Goal: Task Accomplishment & Management: Manage account settings

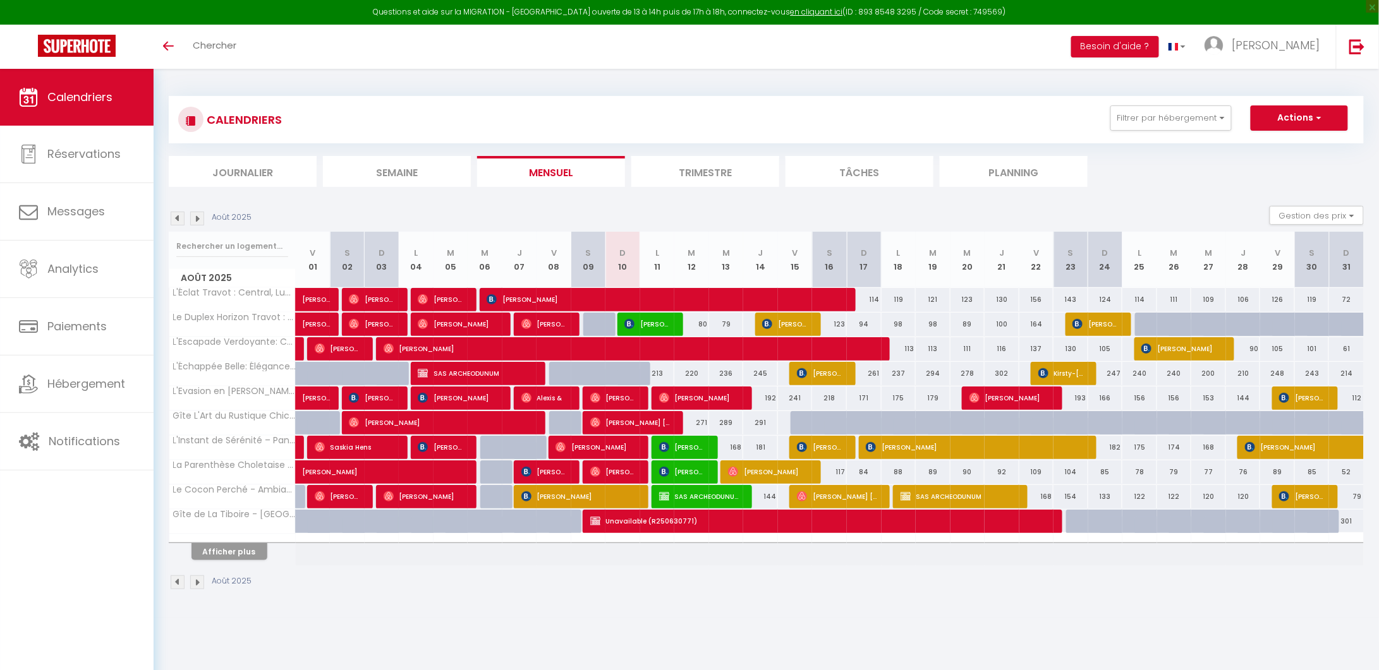
click at [1019, 176] on li "Planning" at bounding box center [1014, 171] width 148 height 31
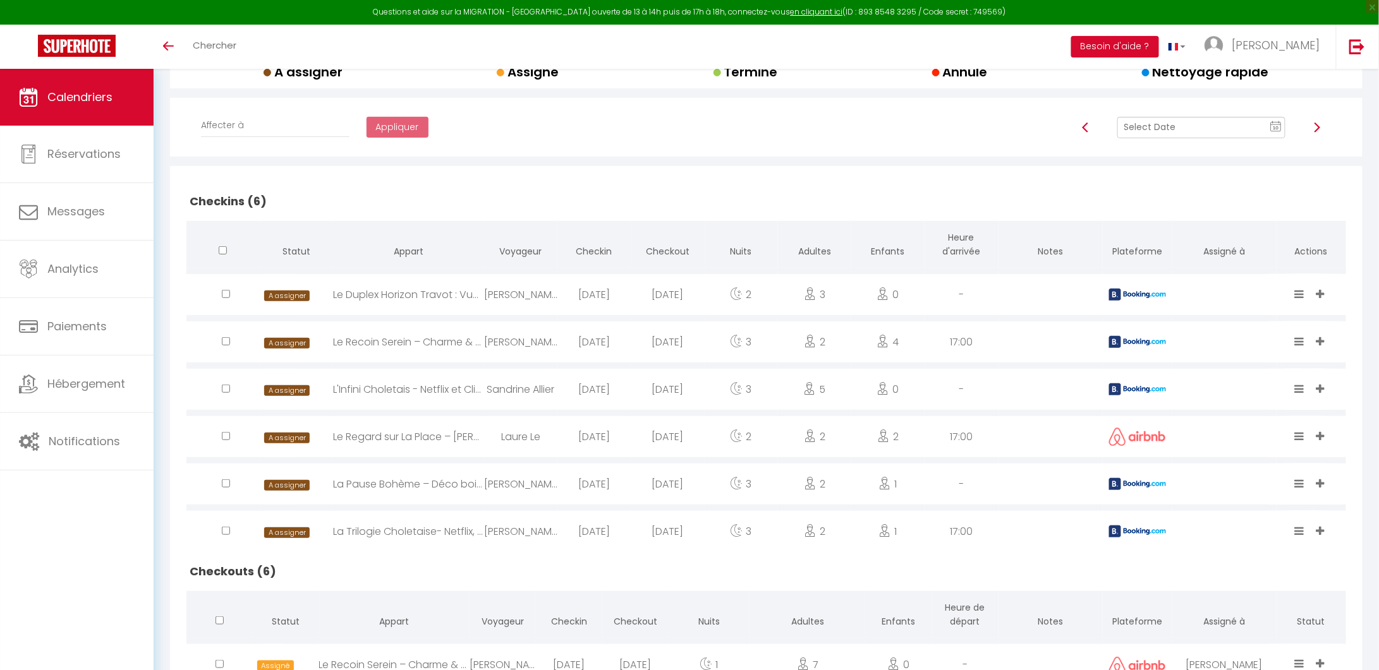
scroll to position [225, 0]
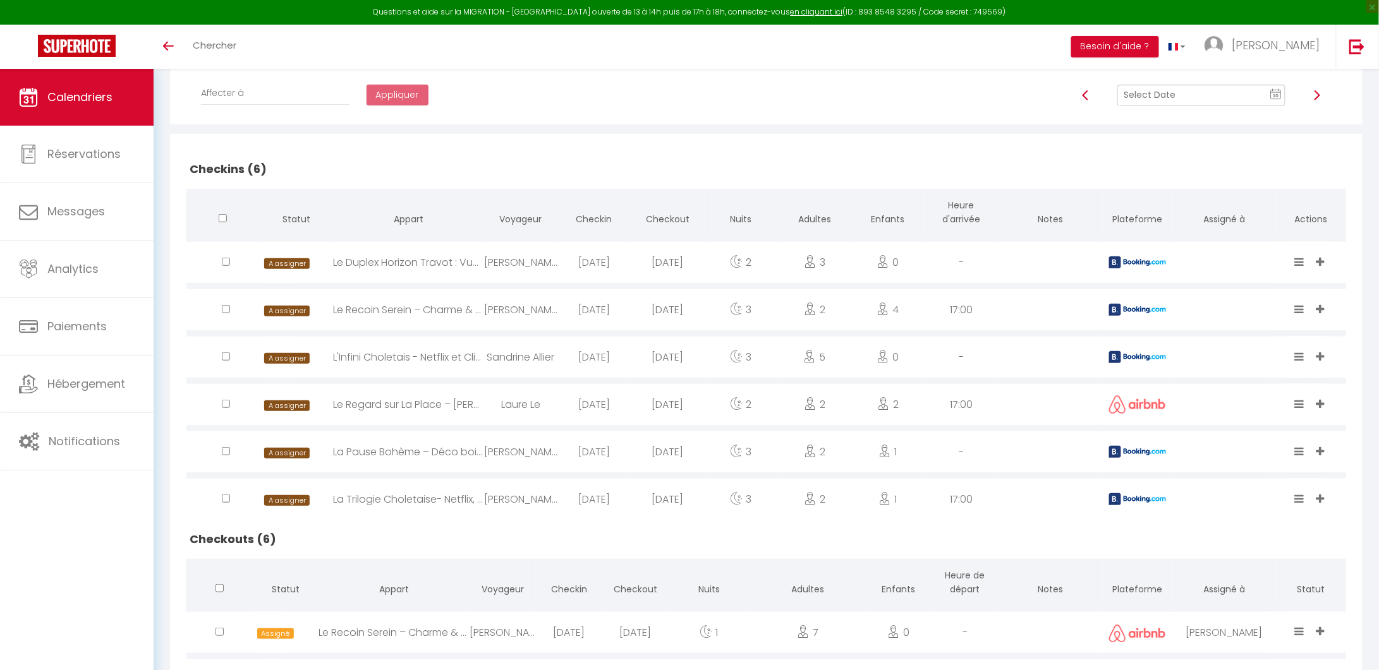
click at [1115, 259] on img at bounding box center [1137, 263] width 57 height 12
select select "0"
select select "1"
select select
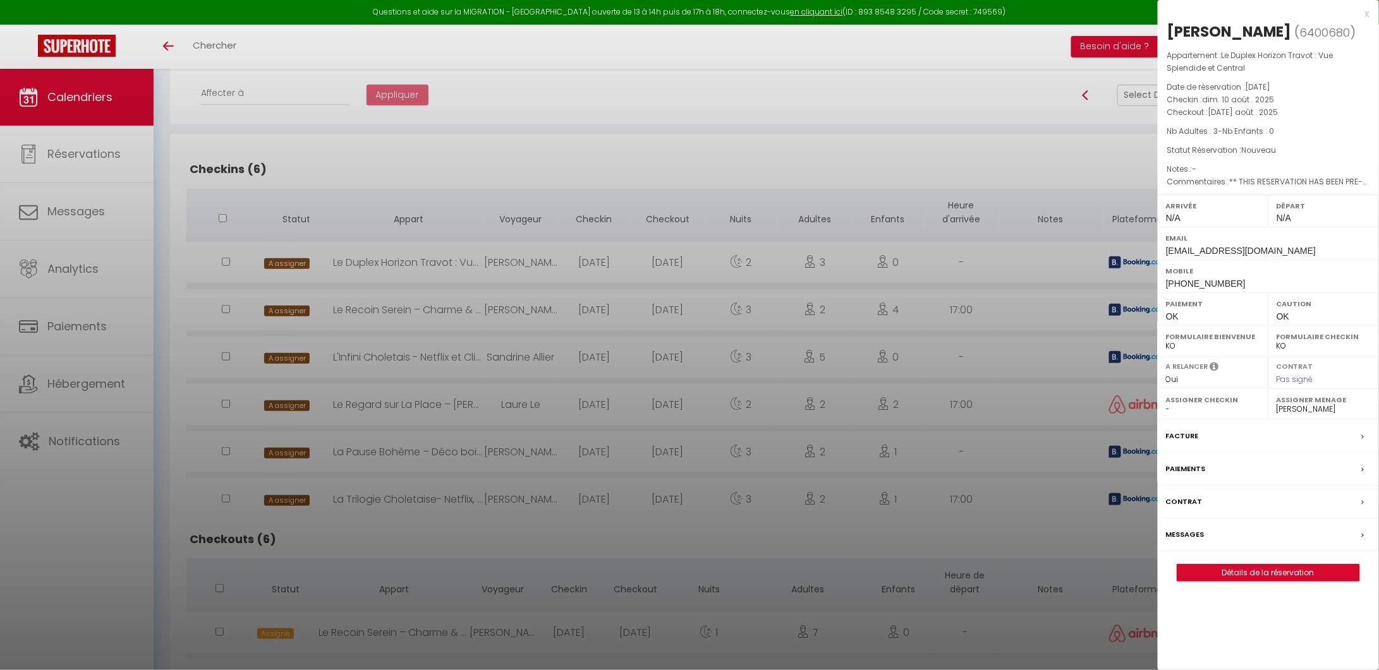
click at [1115, 259] on div at bounding box center [689, 335] width 1379 height 670
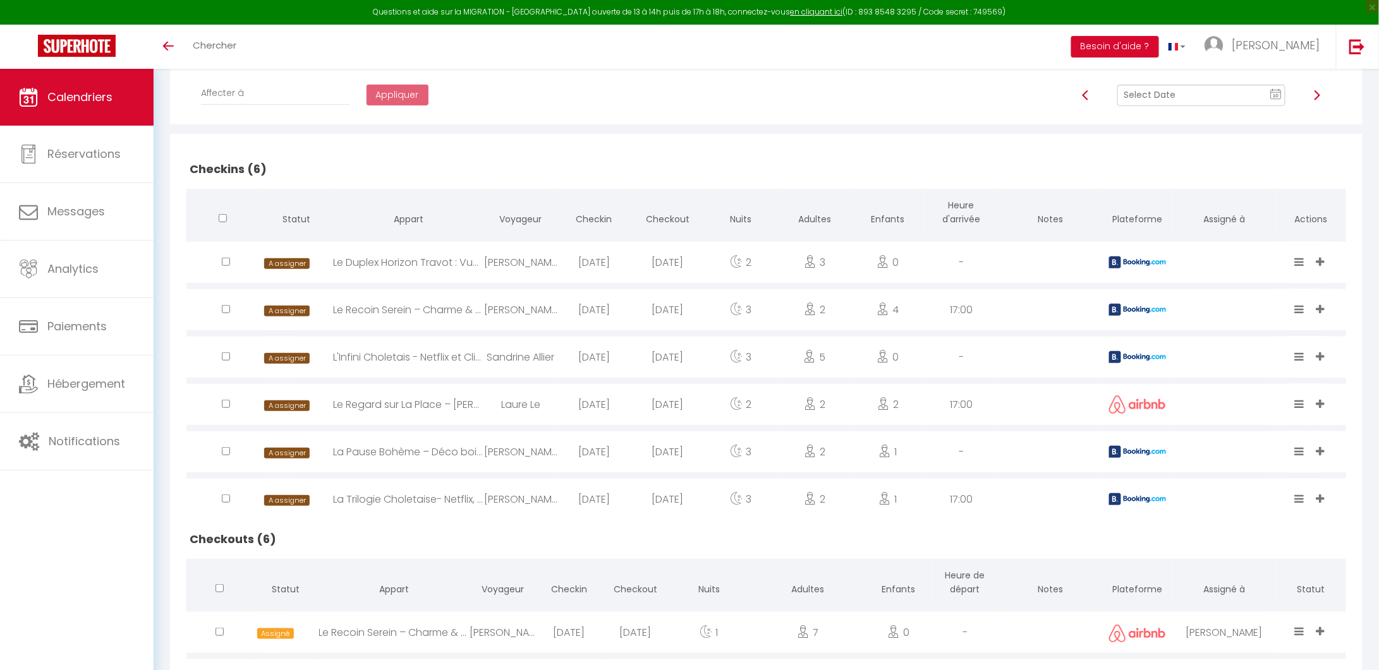
click at [1115, 305] on img at bounding box center [1137, 310] width 57 height 12
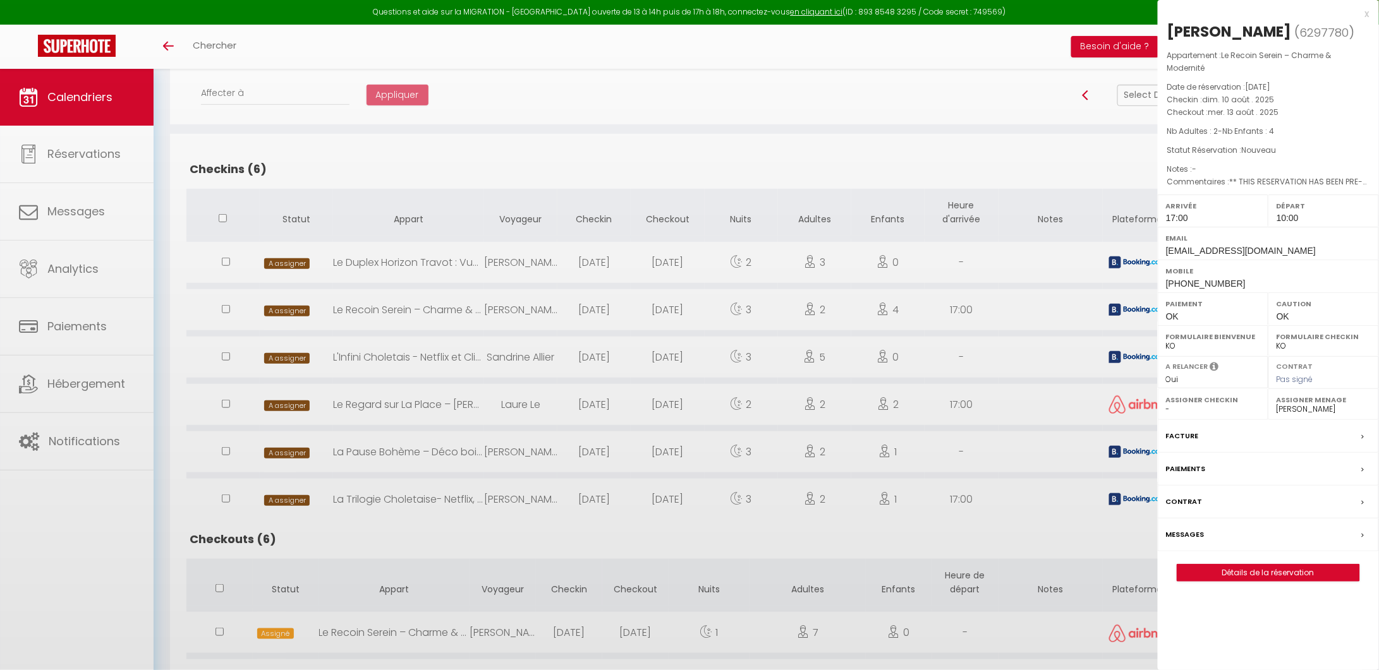
select select "44009"
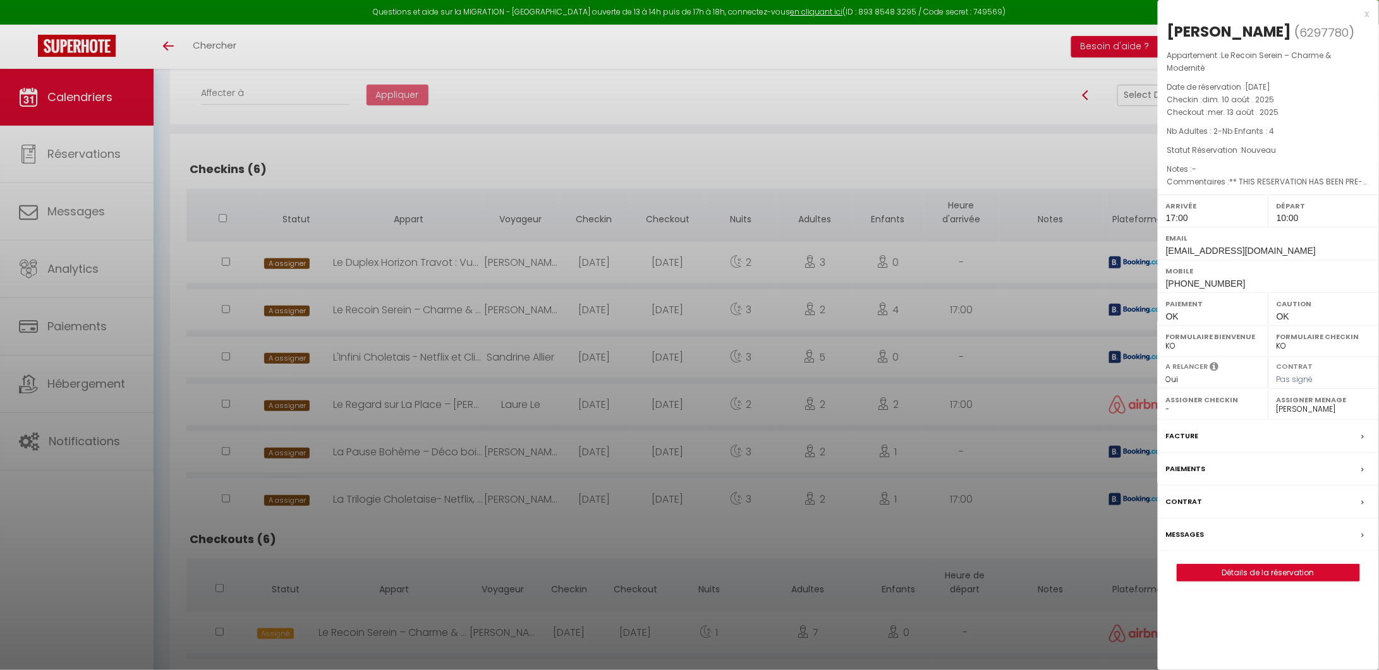
click at [1115, 305] on div at bounding box center [689, 335] width 1379 height 670
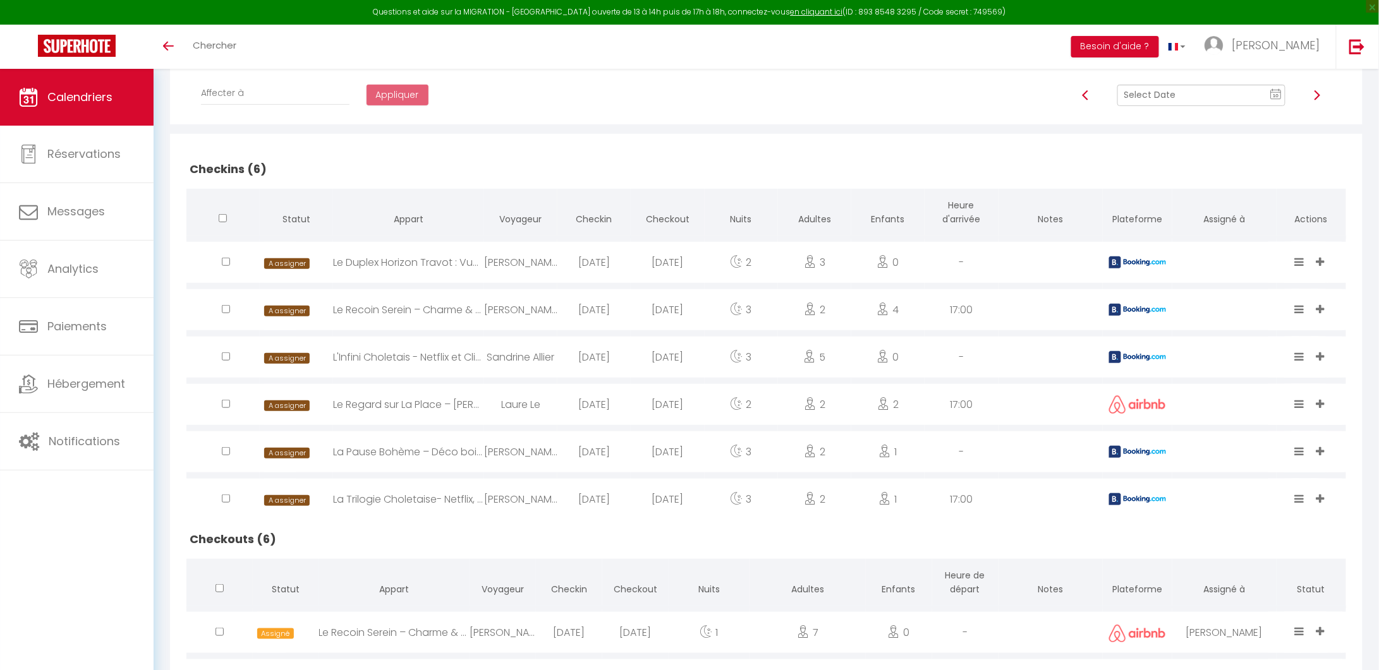
click at [1118, 360] on img at bounding box center [1137, 357] width 57 height 12
select select "0"
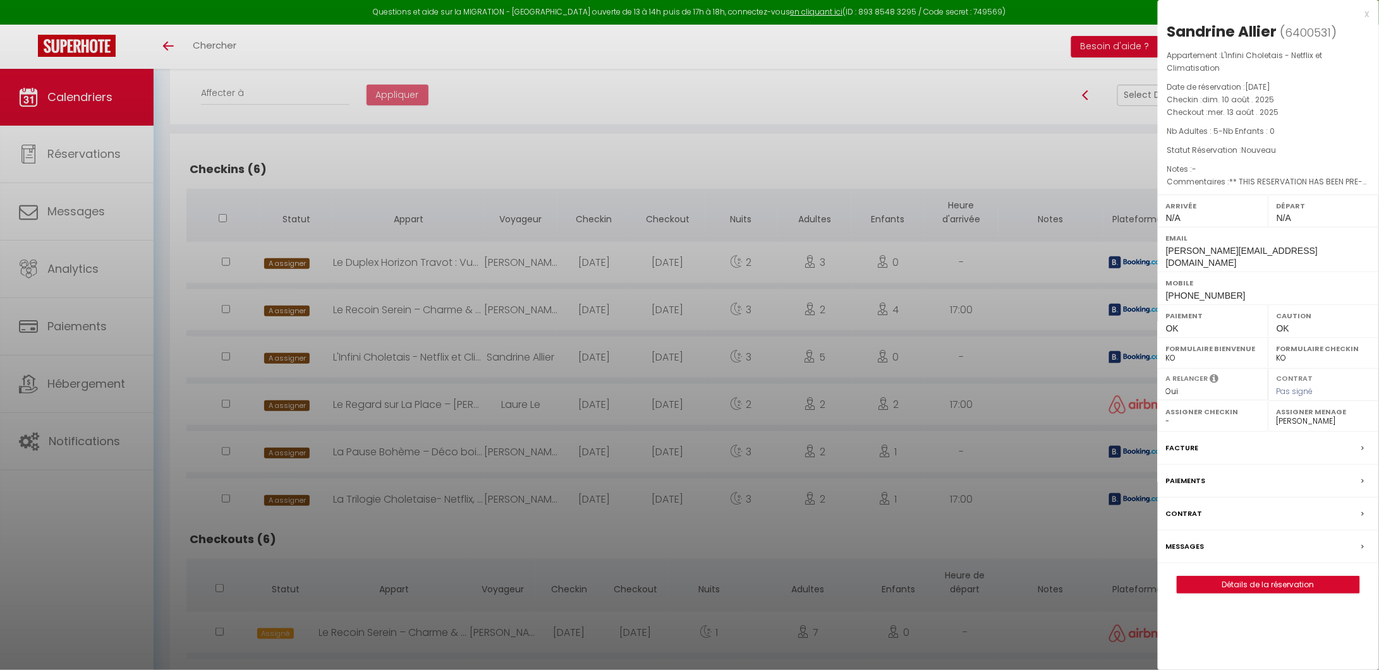
click at [1118, 360] on div at bounding box center [689, 335] width 1379 height 670
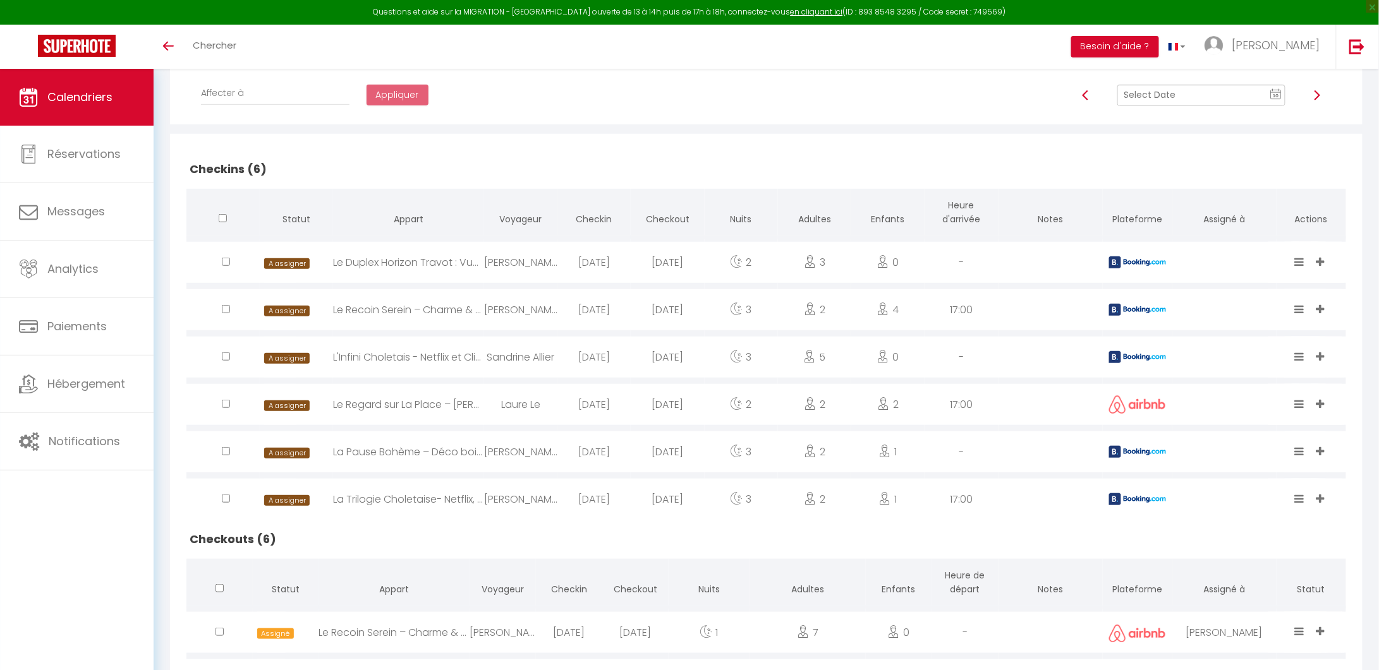
click at [1122, 450] on img at bounding box center [1137, 452] width 57 height 12
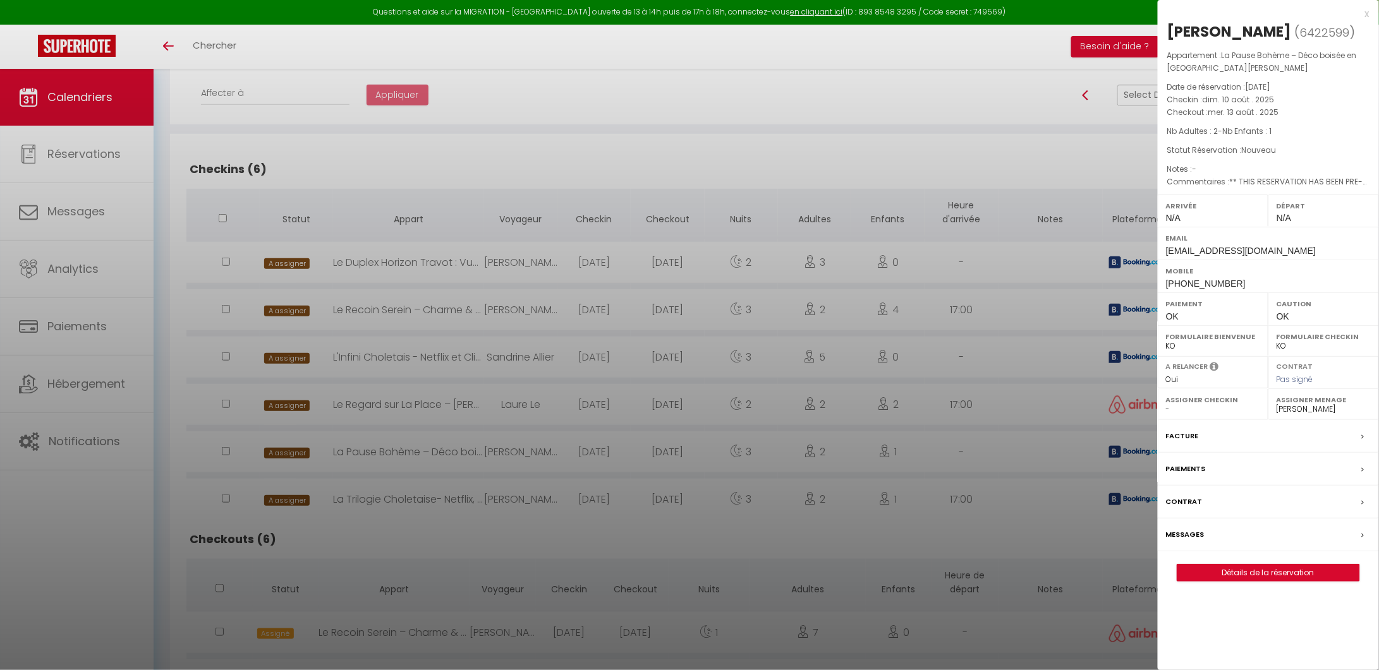
click at [1122, 450] on div at bounding box center [689, 335] width 1379 height 670
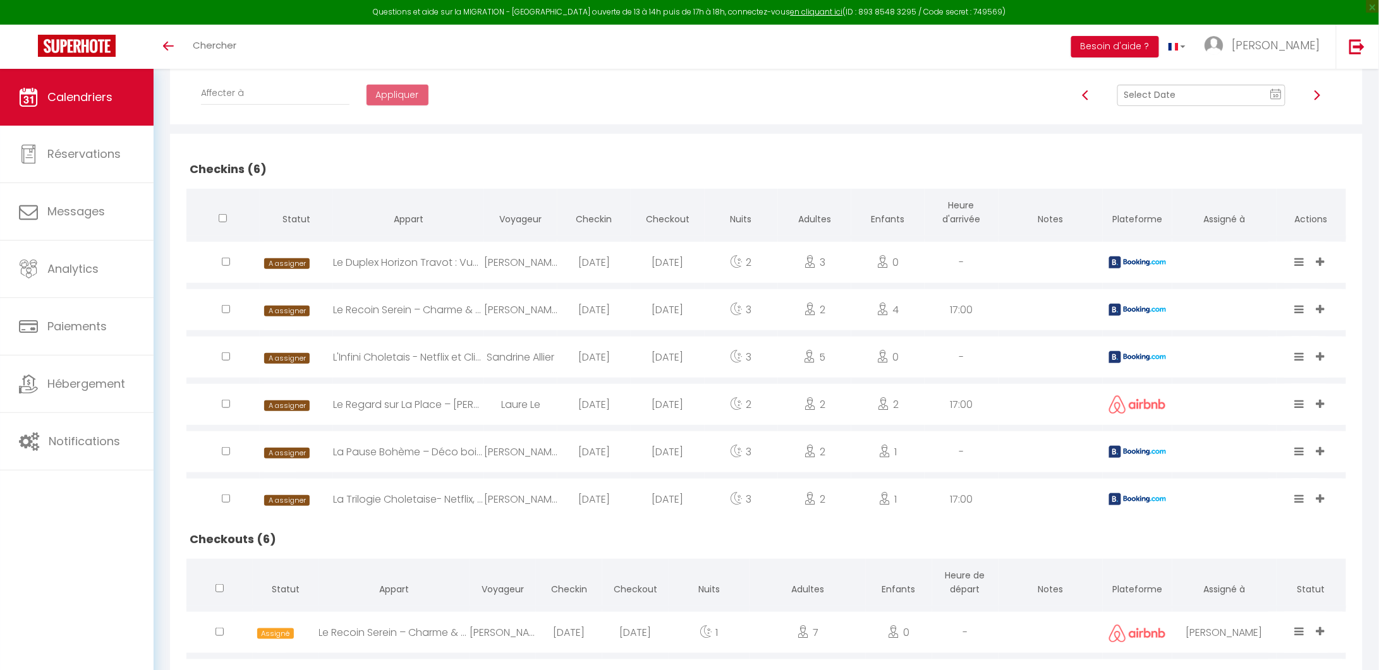
click at [1120, 493] on img at bounding box center [1137, 499] width 57 height 12
select select "44117"
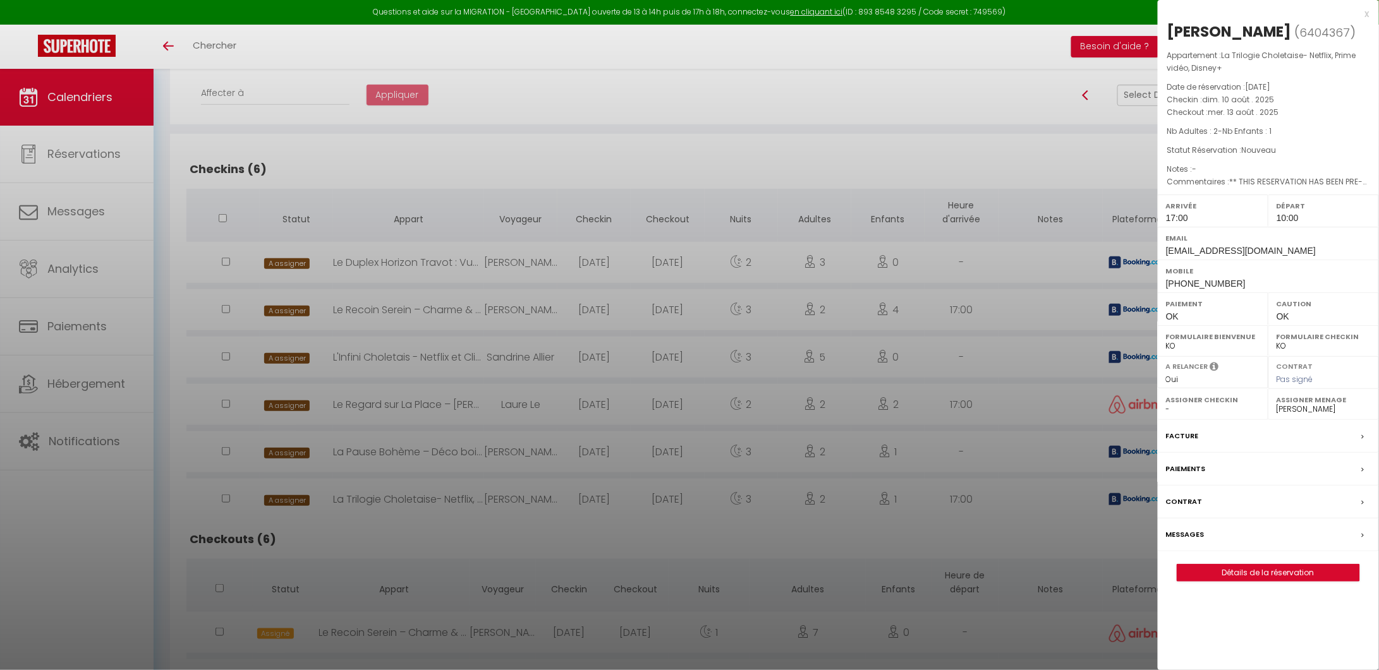
click at [1120, 493] on div at bounding box center [689, 335] width 1379 height 670
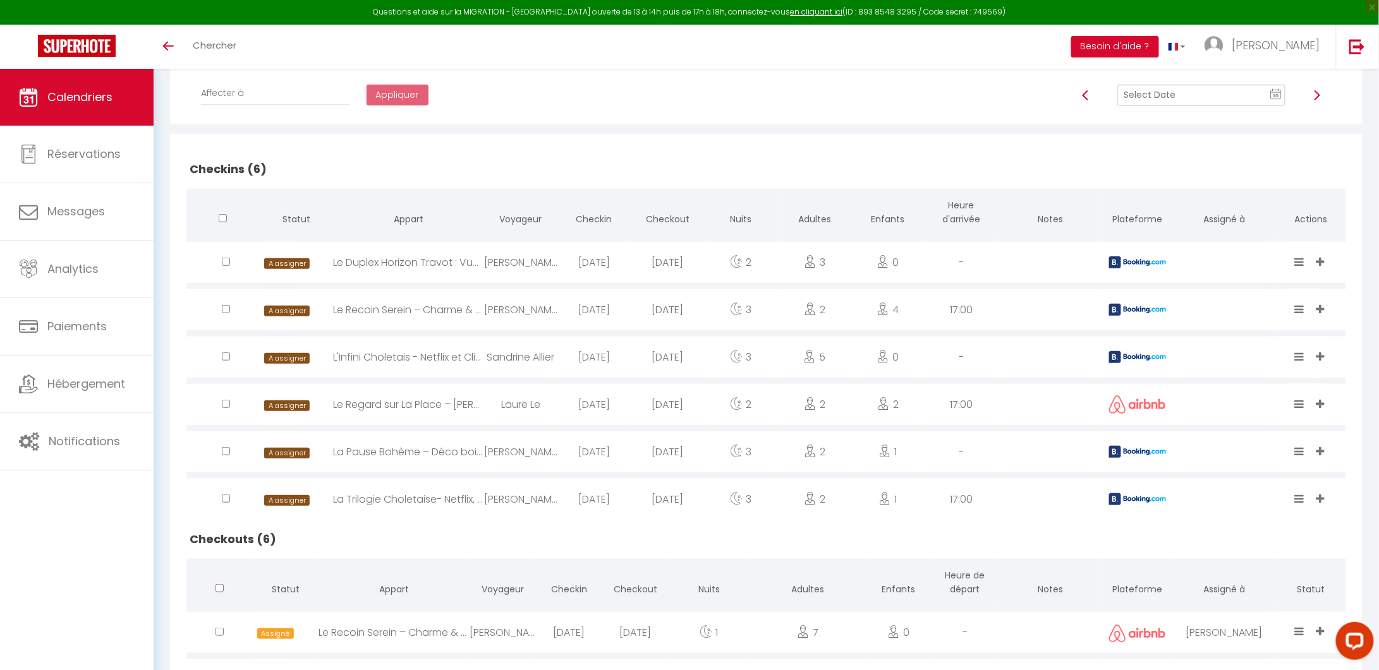
scroll to position [0, 0]
click at [1280, 91] on rect at bounding box center [1276, 94] width 10 height 9
click at [1165, 203] on td "11" at bounding box center [1166, 203] width 20 height 20
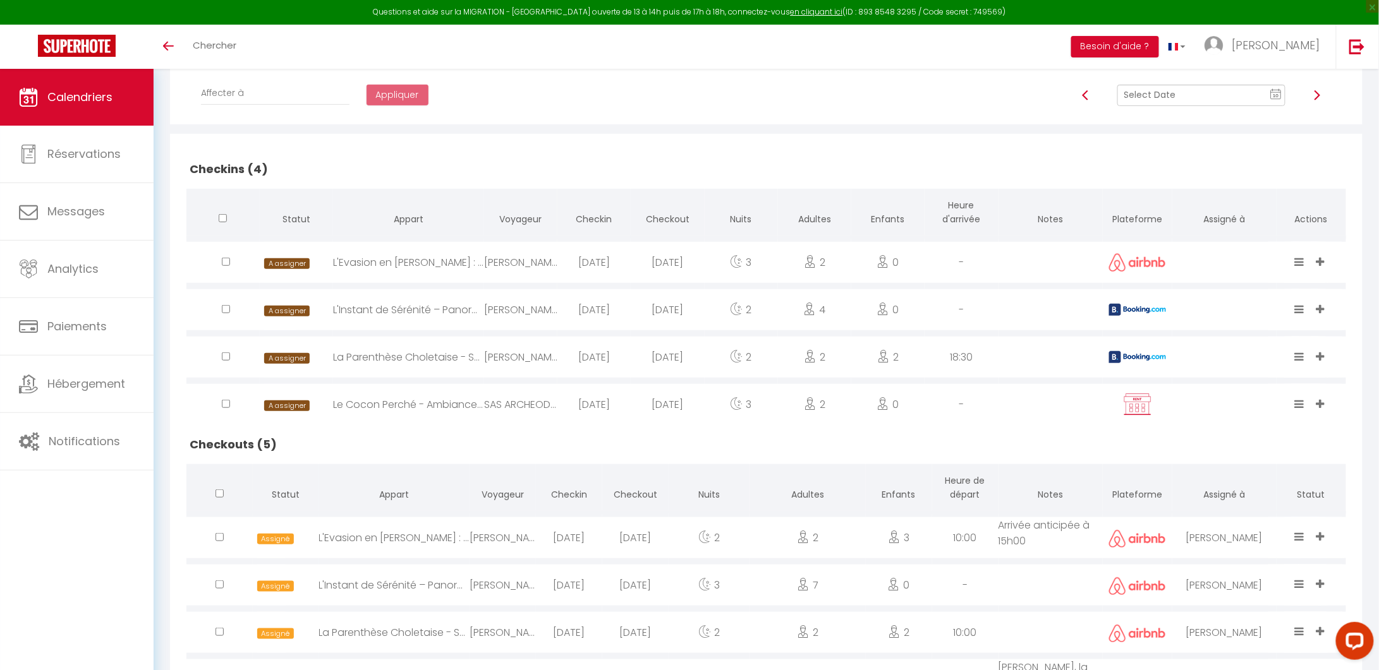
click at [1113, 307] on img at bounding box center [1137, 310] width 57 height 12
select select "0"
select select "46993"
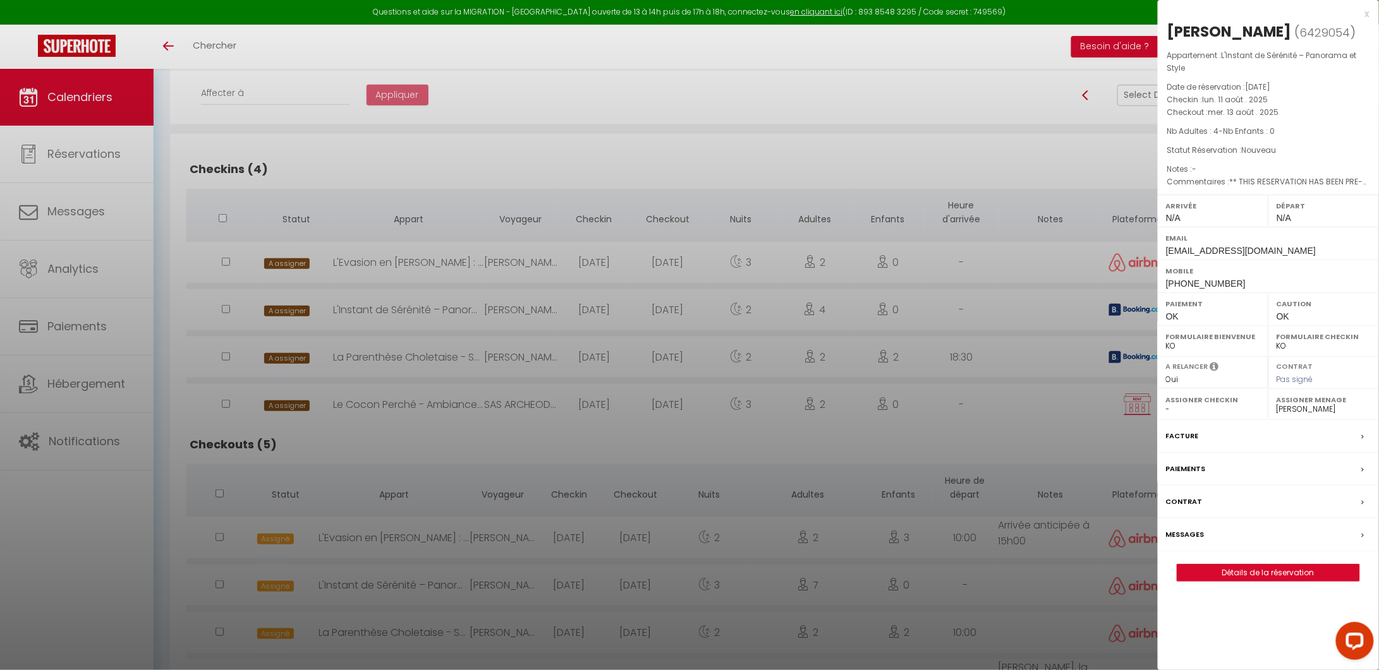
click at [1113, 307] on div at bounding box center [689, 335] width 1379 height 670
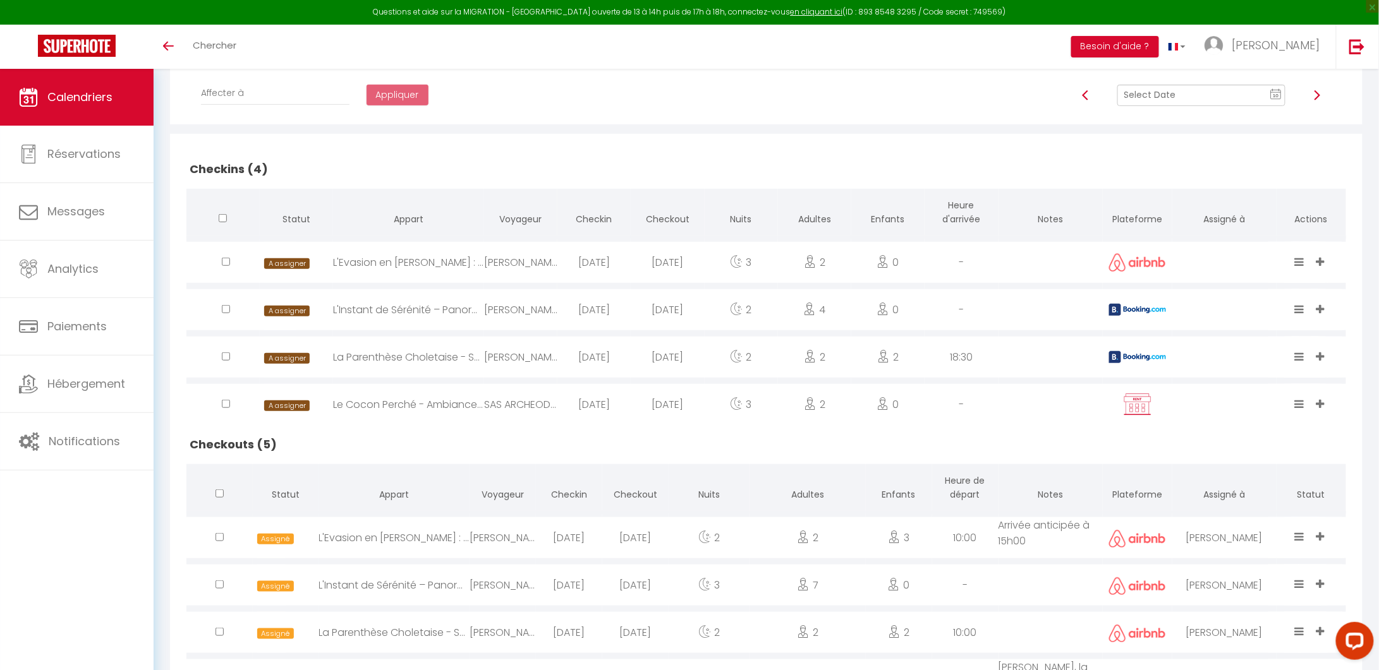
click at [1120, 354] on img at bounding box center [1137, 357] width 57 height 12
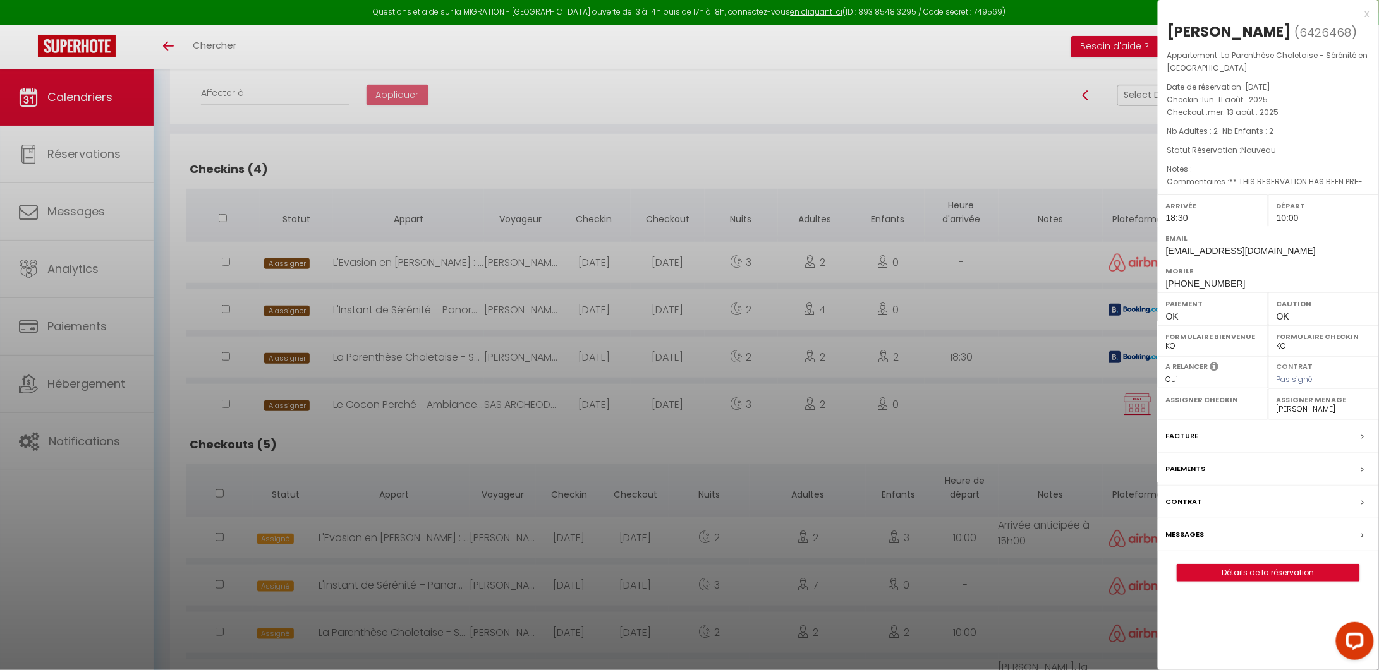
click at [1120, 354] on div at bounding box center [689, 335] width 1379 height 670
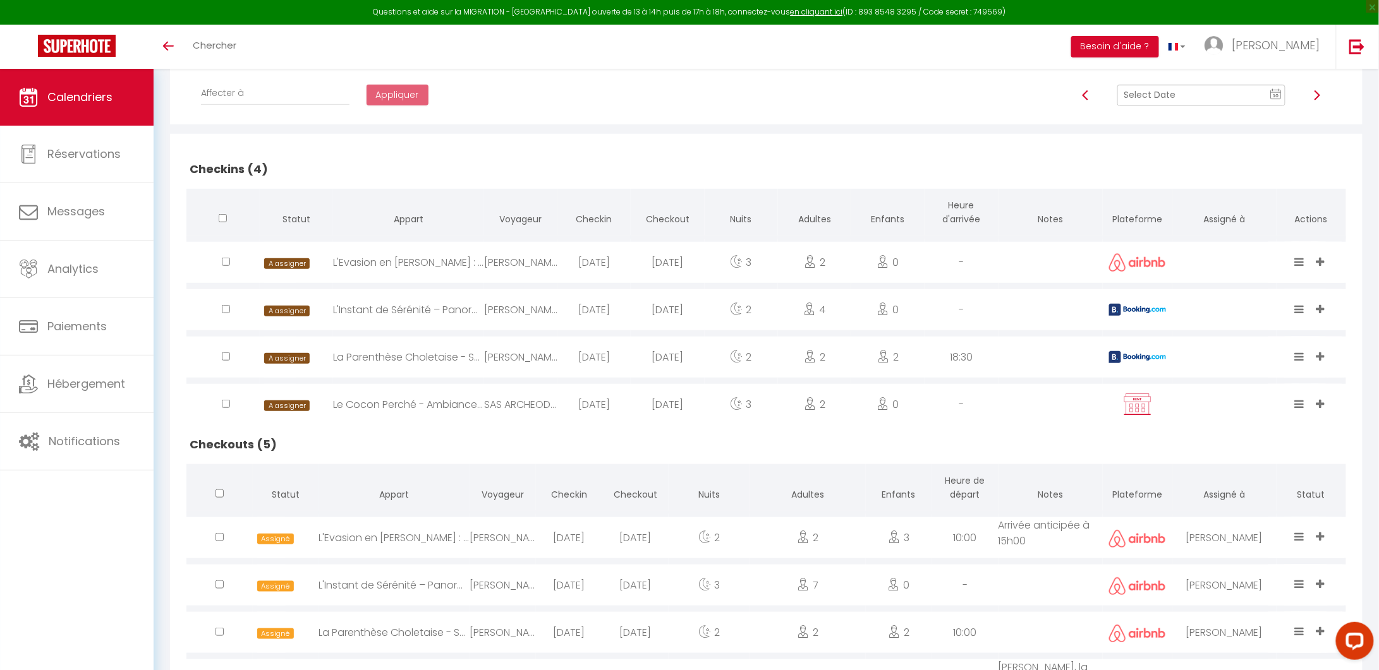
click at [1272, 95] on rect at bounding box center [1276, 94] width 10 height 9
click at [1151, 201] on td "10" at bounding box center [1145, 203] width 20 height 20
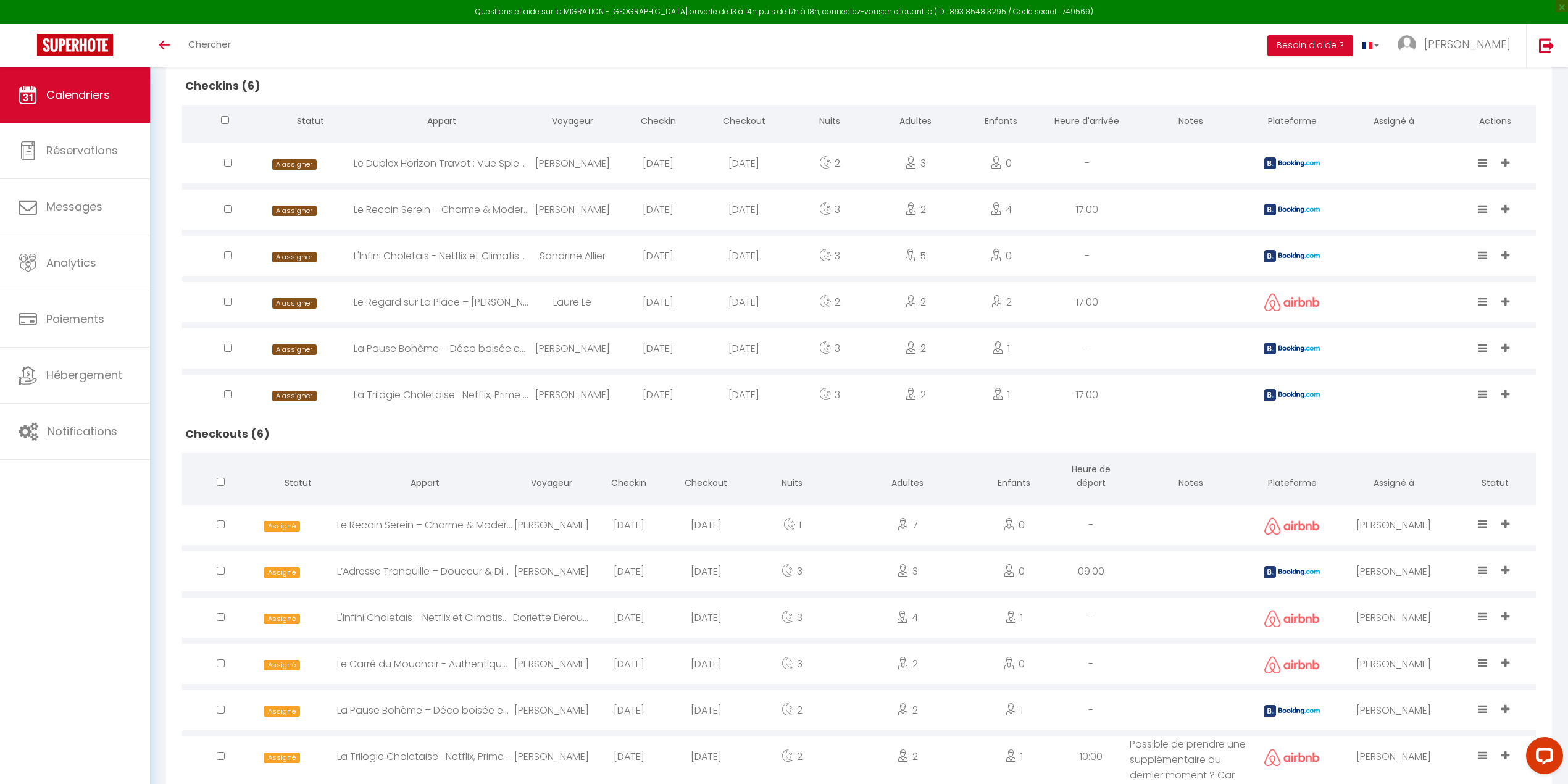
scroll to position [316, 0]
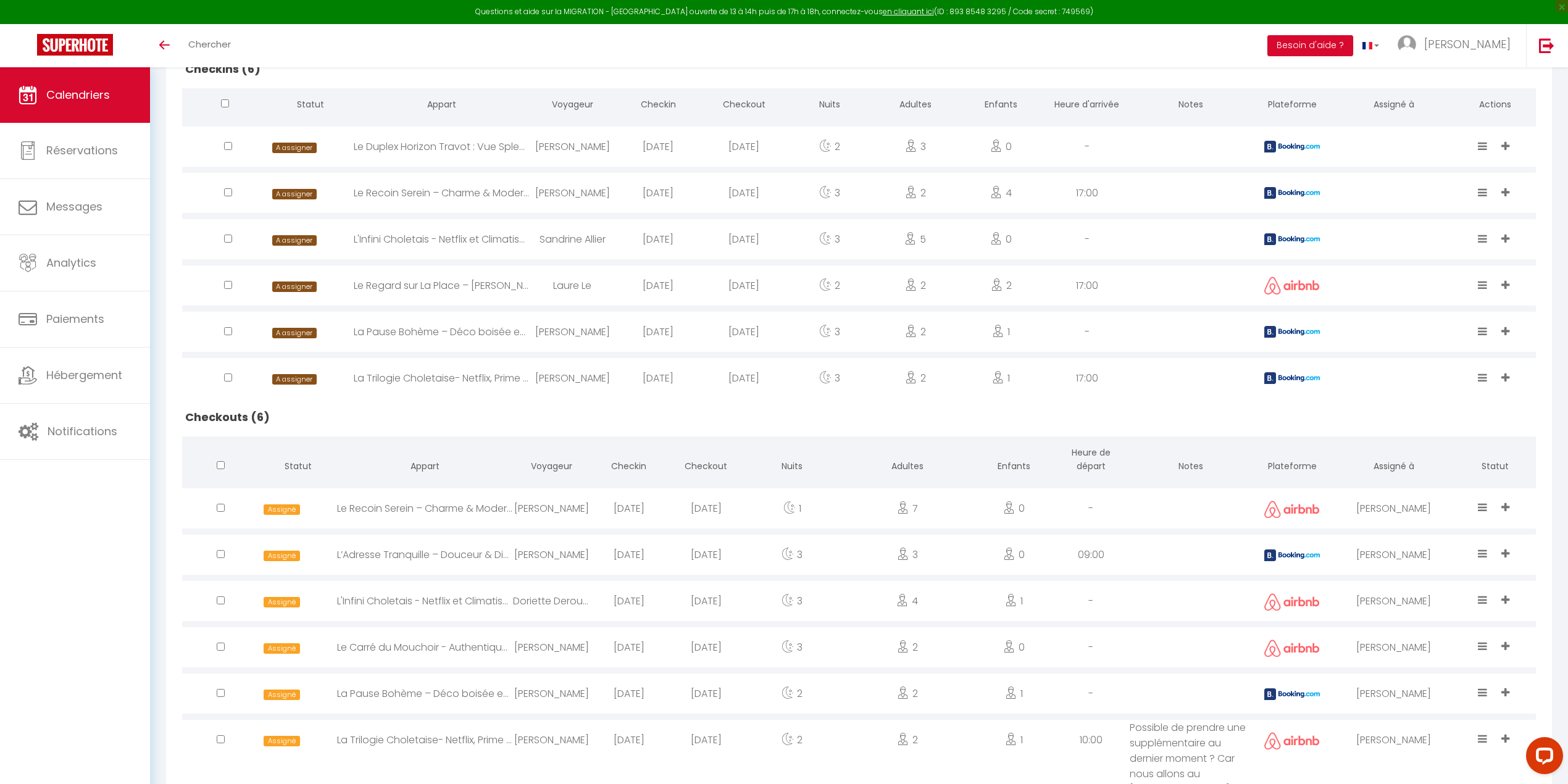
click at [90, 504] on div "Calendriers Réservations Messages Analytics Paiements Hébergement Notifications" at bounding box center [75, 439] width 150 height 744
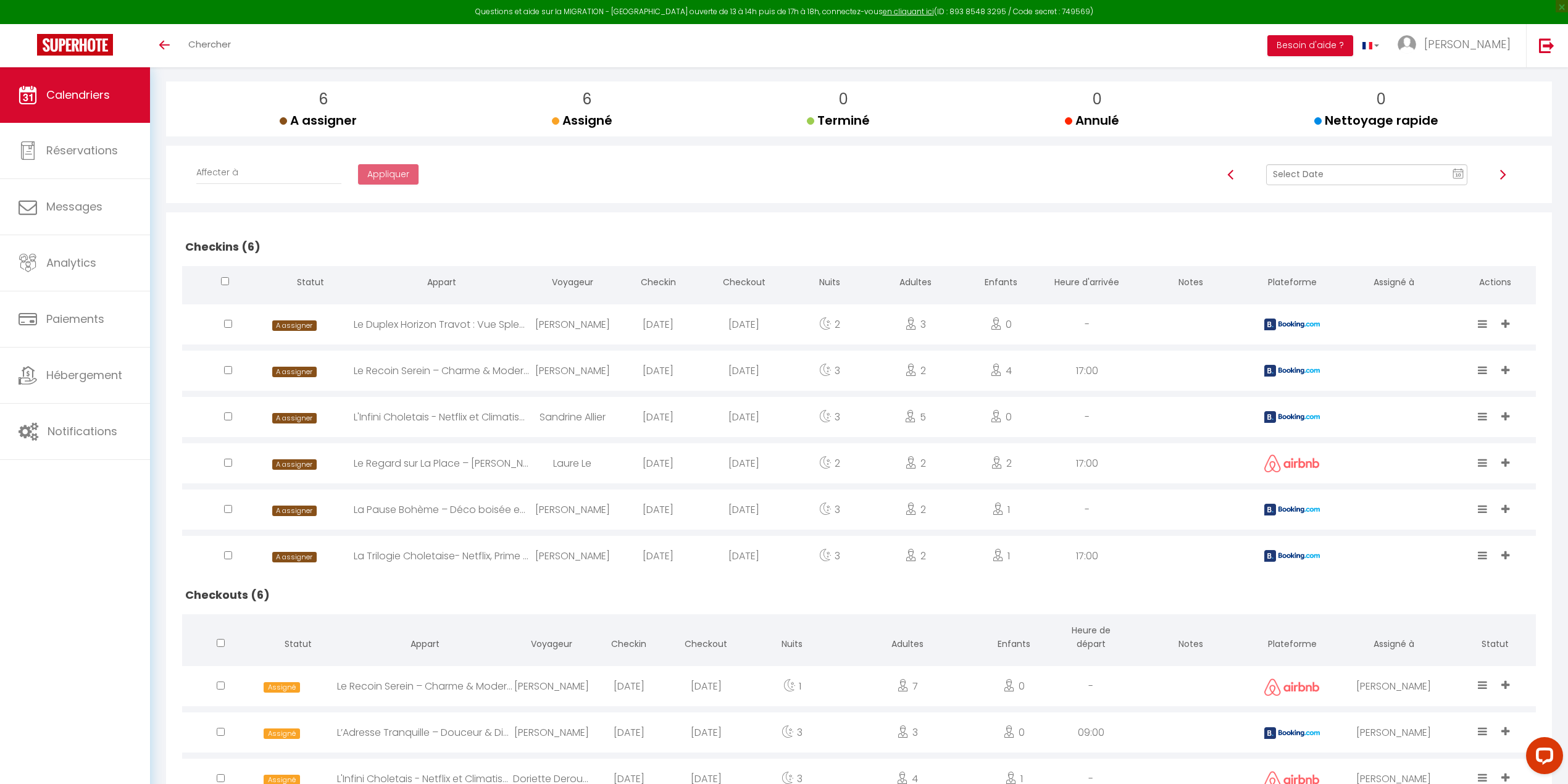
scroll to position [0, 0]
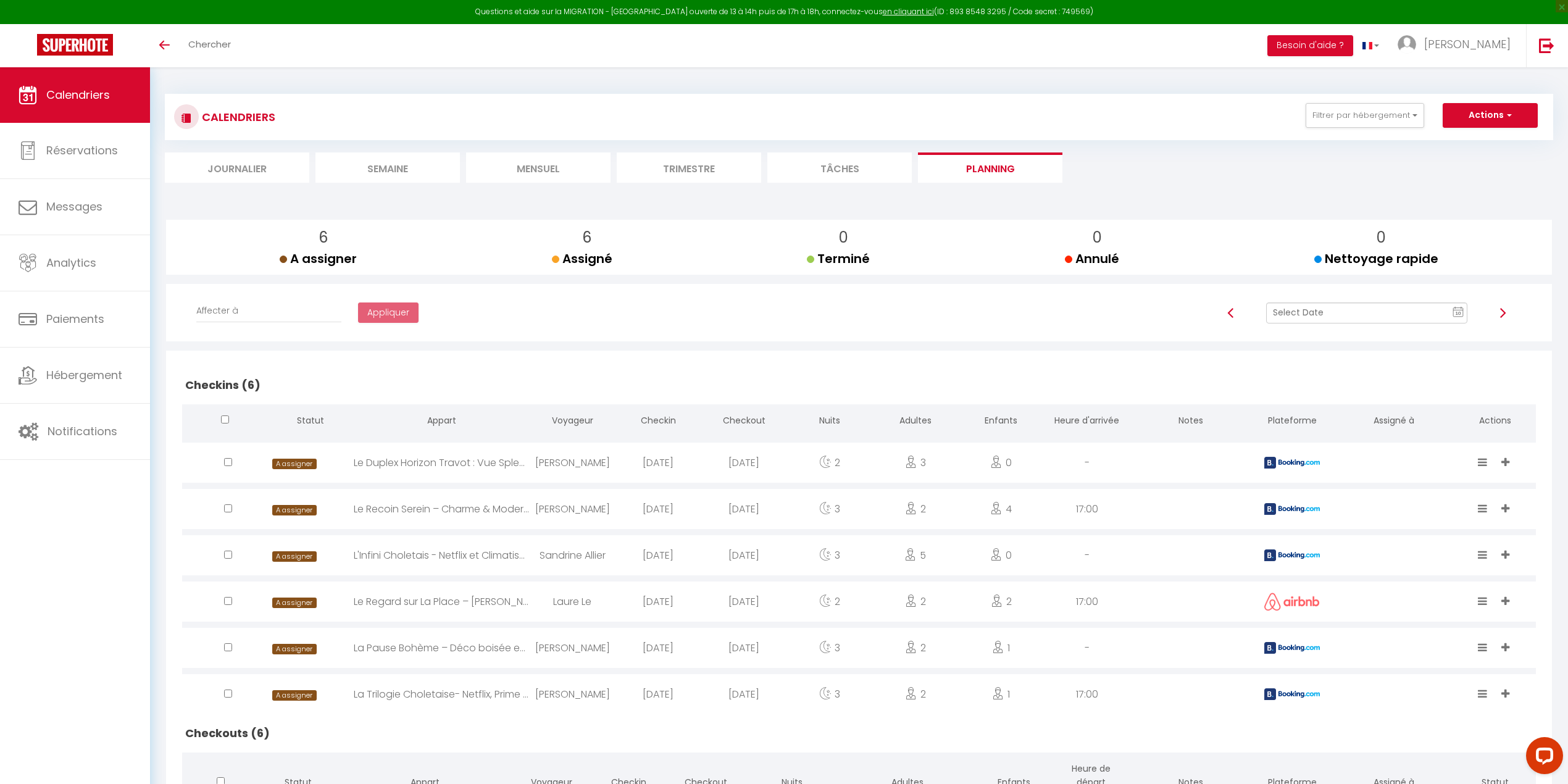
click at [534, 168] on li "Mensuel" at bounding box center [538, 167] width 145 height 30
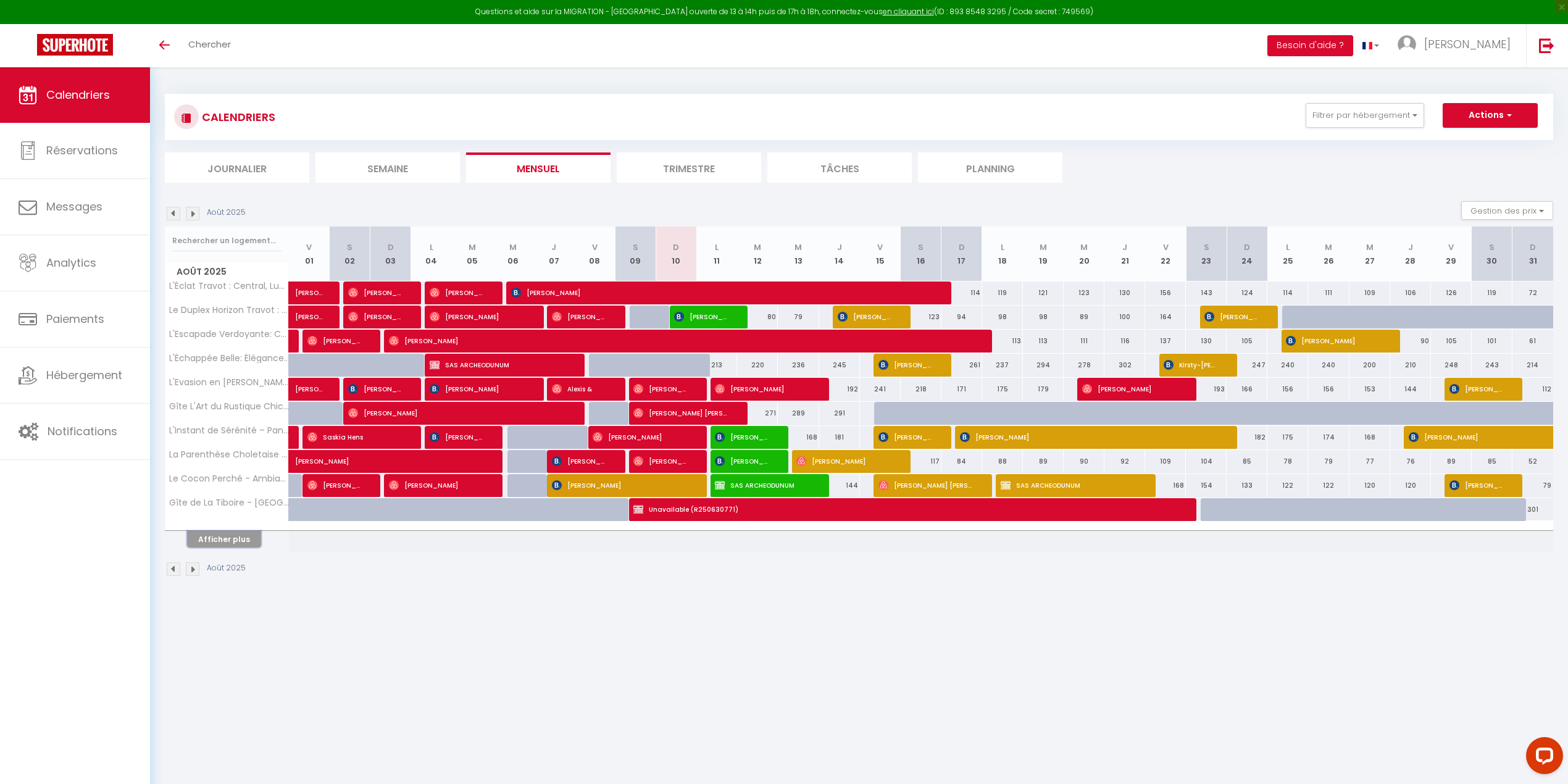
click at [218, 542] on button "Afficher plus" at bounding box center [224, 539] width 74 height 17
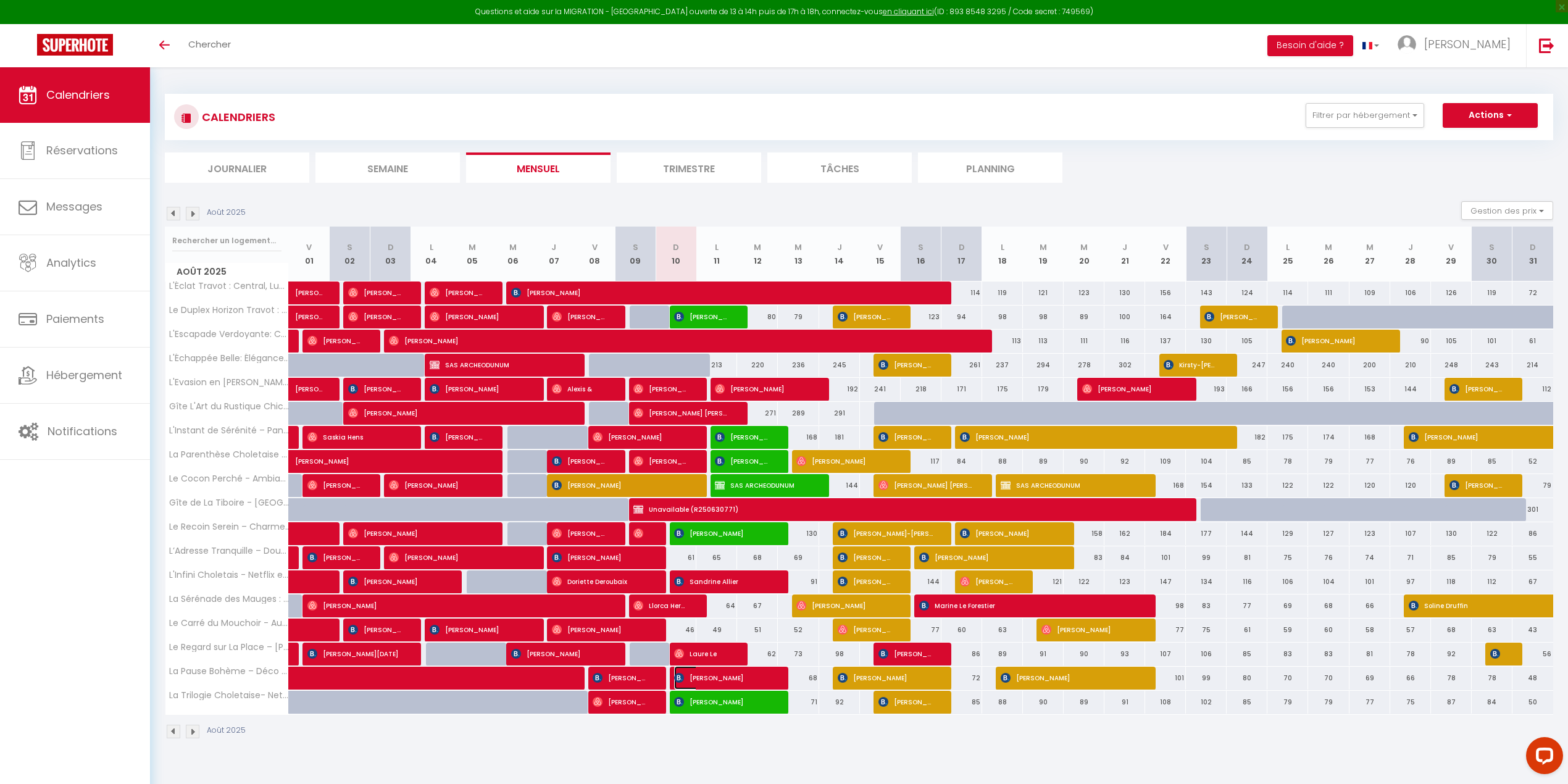
click at [679, 655] on img at bounding box center [679, 678] width 10 height 10
select select "OK"
select select "0"
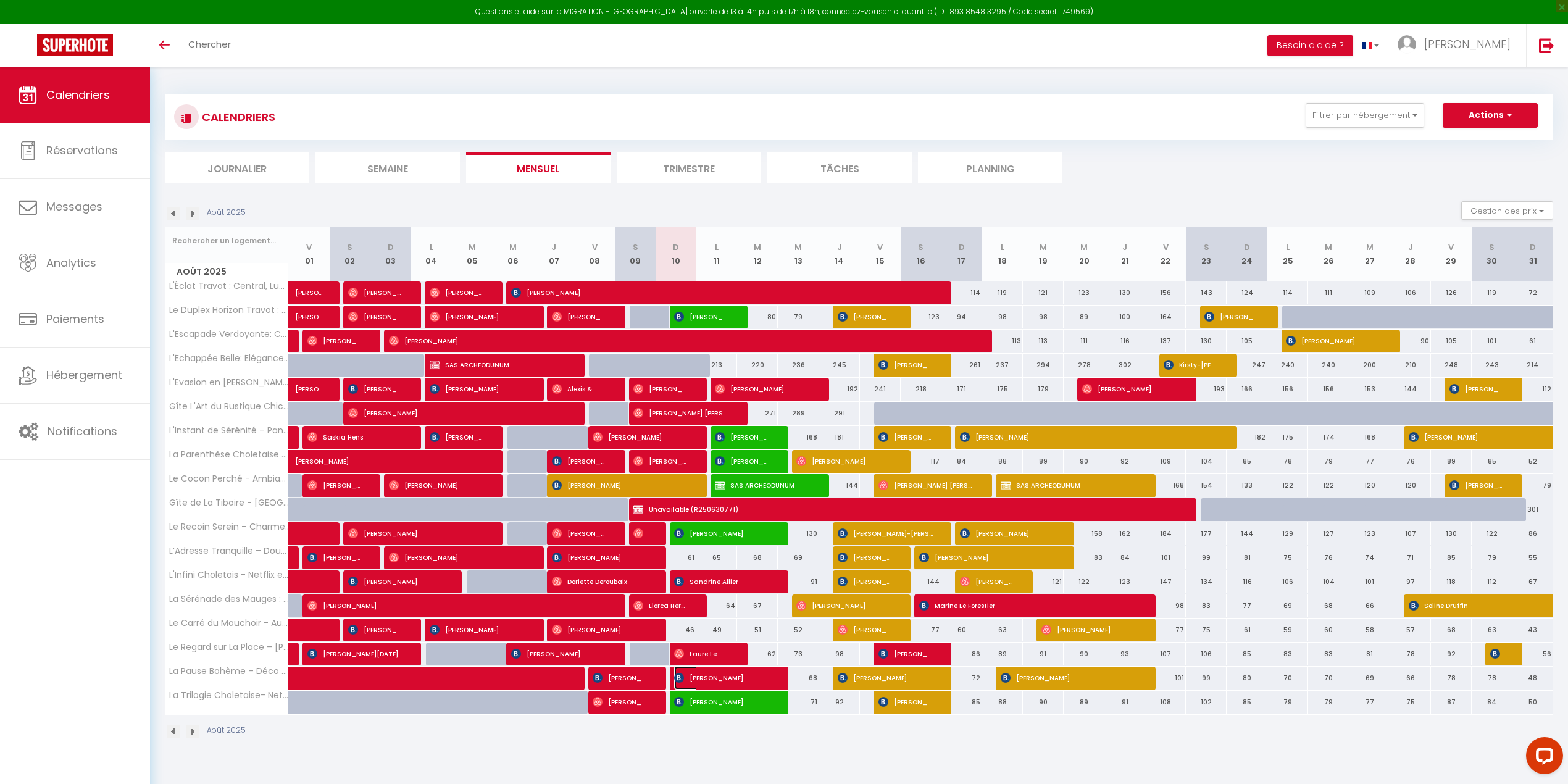
select select "1"
select select
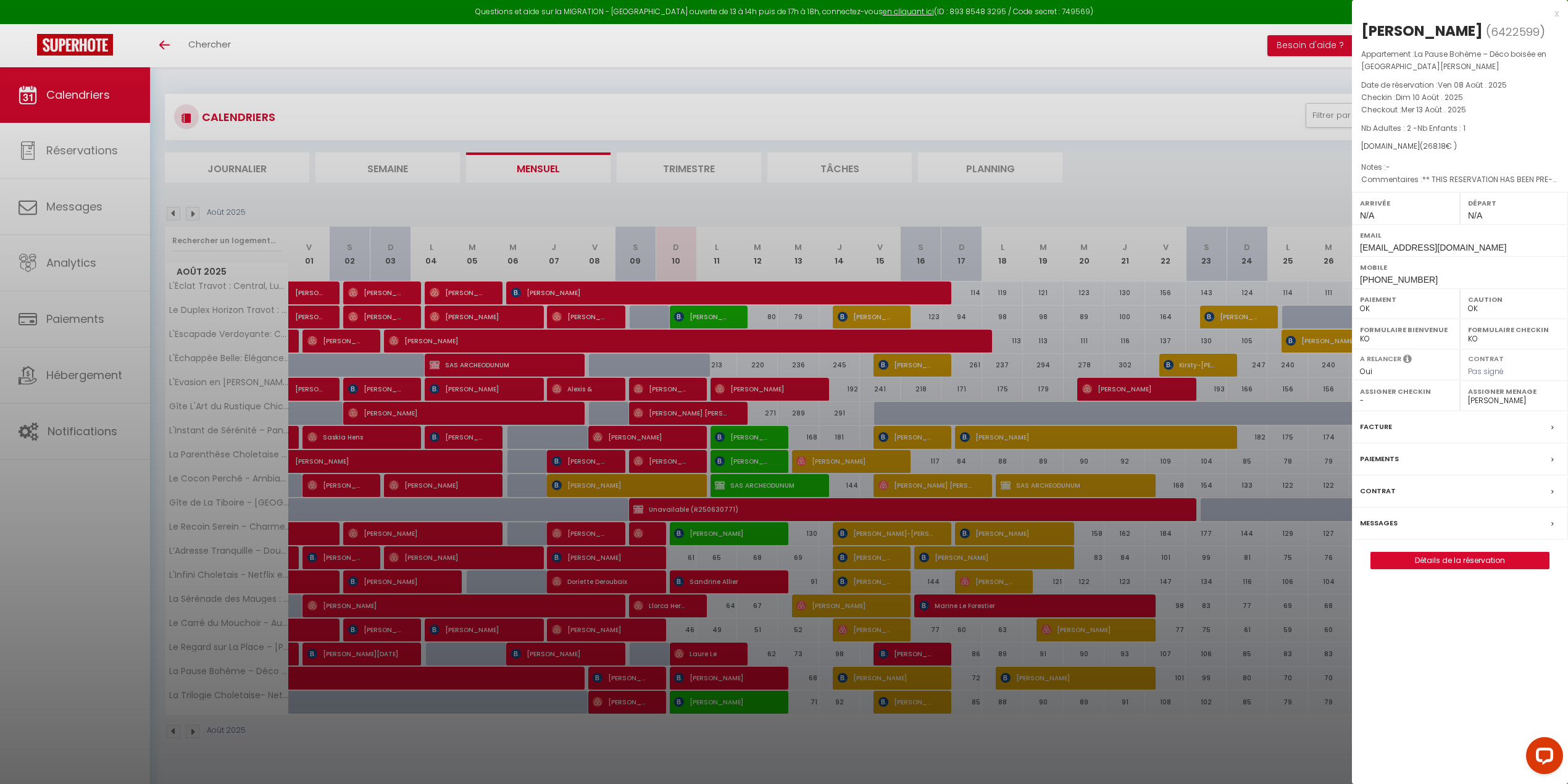
click at [679, 655] on div at bounding box center [784, 392] width 1568 height 784
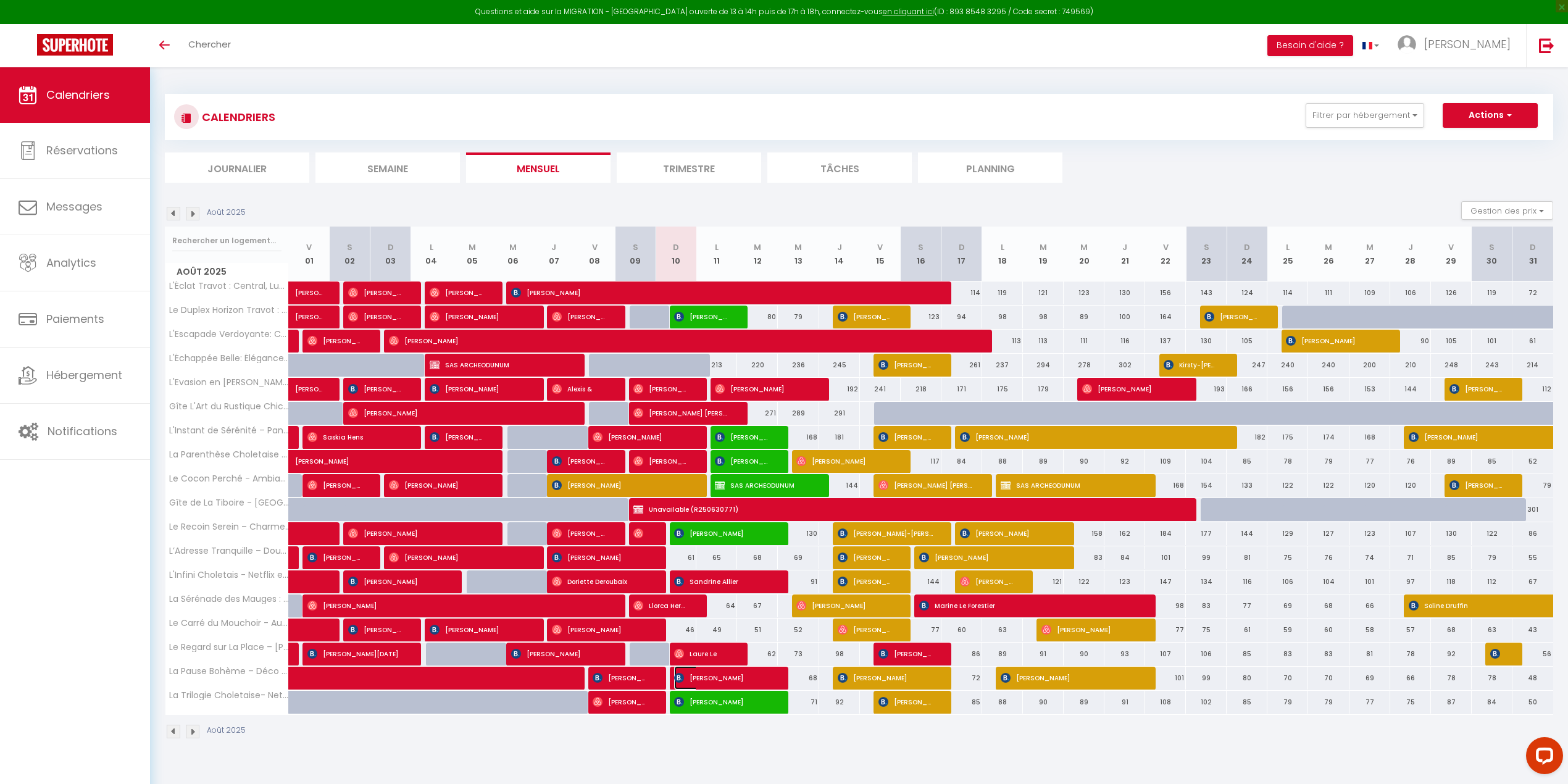
click at [678, 655] on img at bounding box center [679, 678] width 10 height 10
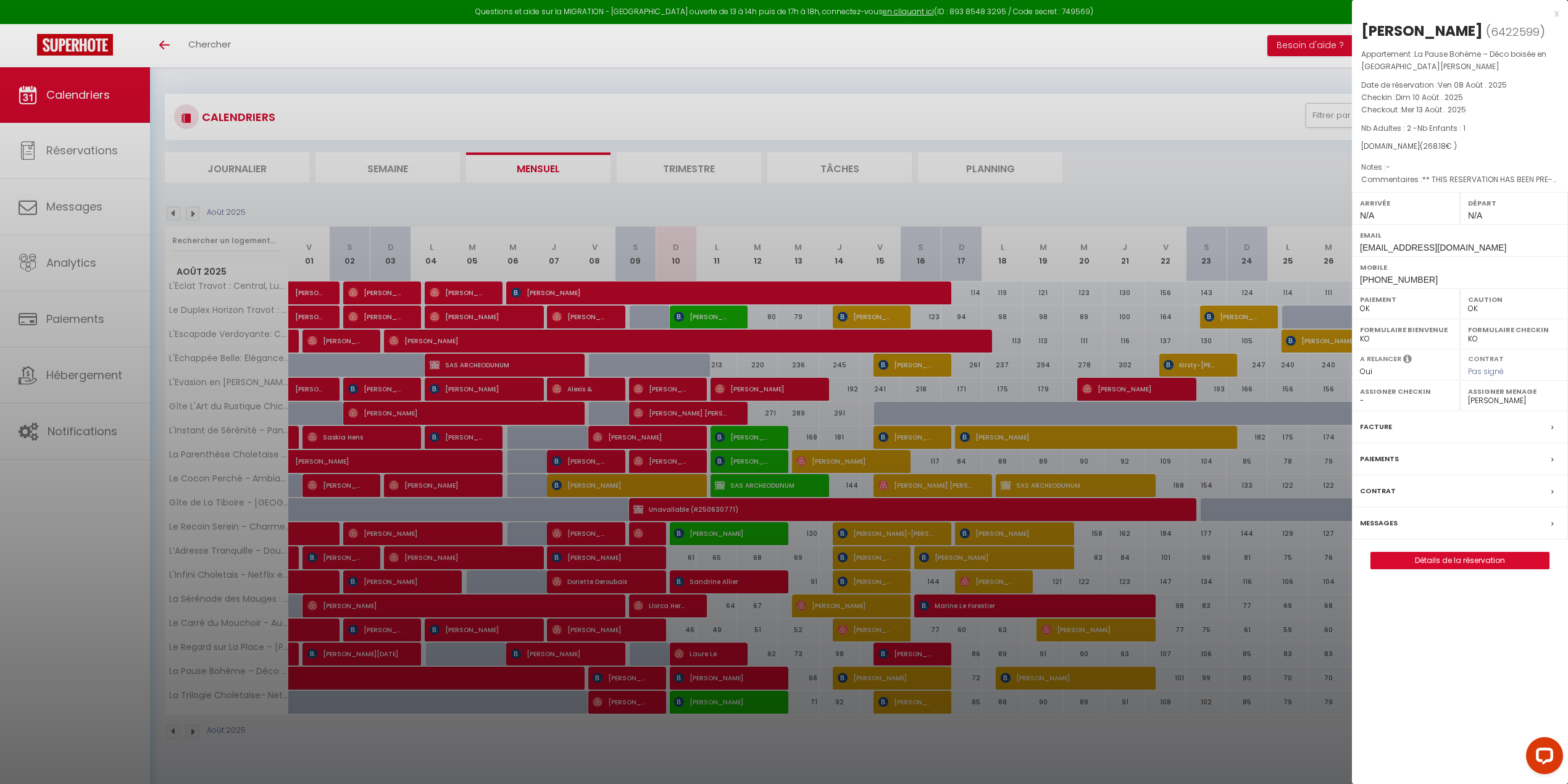
click at [678, 655] on div at bounding box center [784, 392] width 1568 height 784
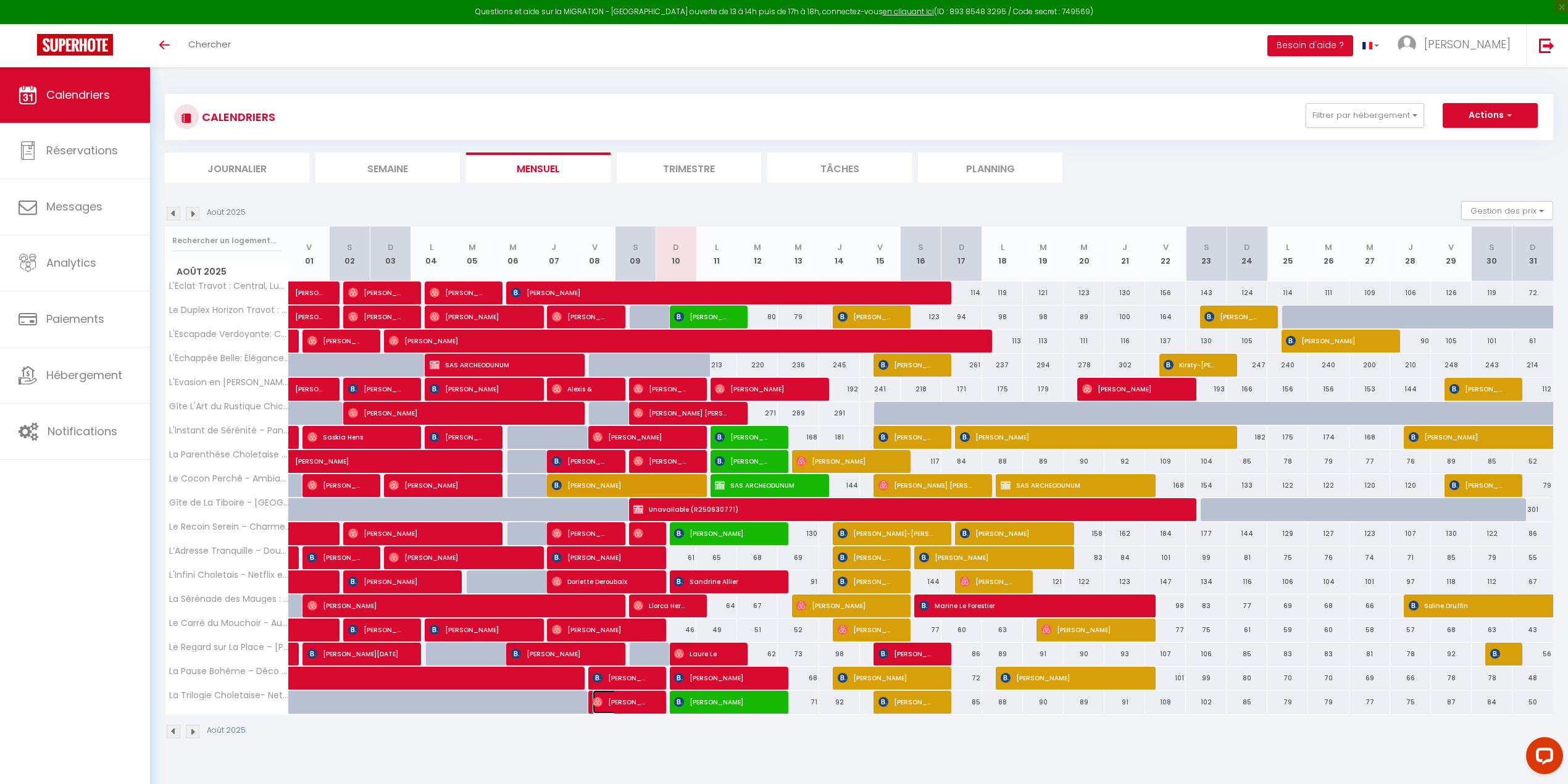
click at [595, 655] on img at bounding box center [598, 702] width 10 height 10
select select "44117"
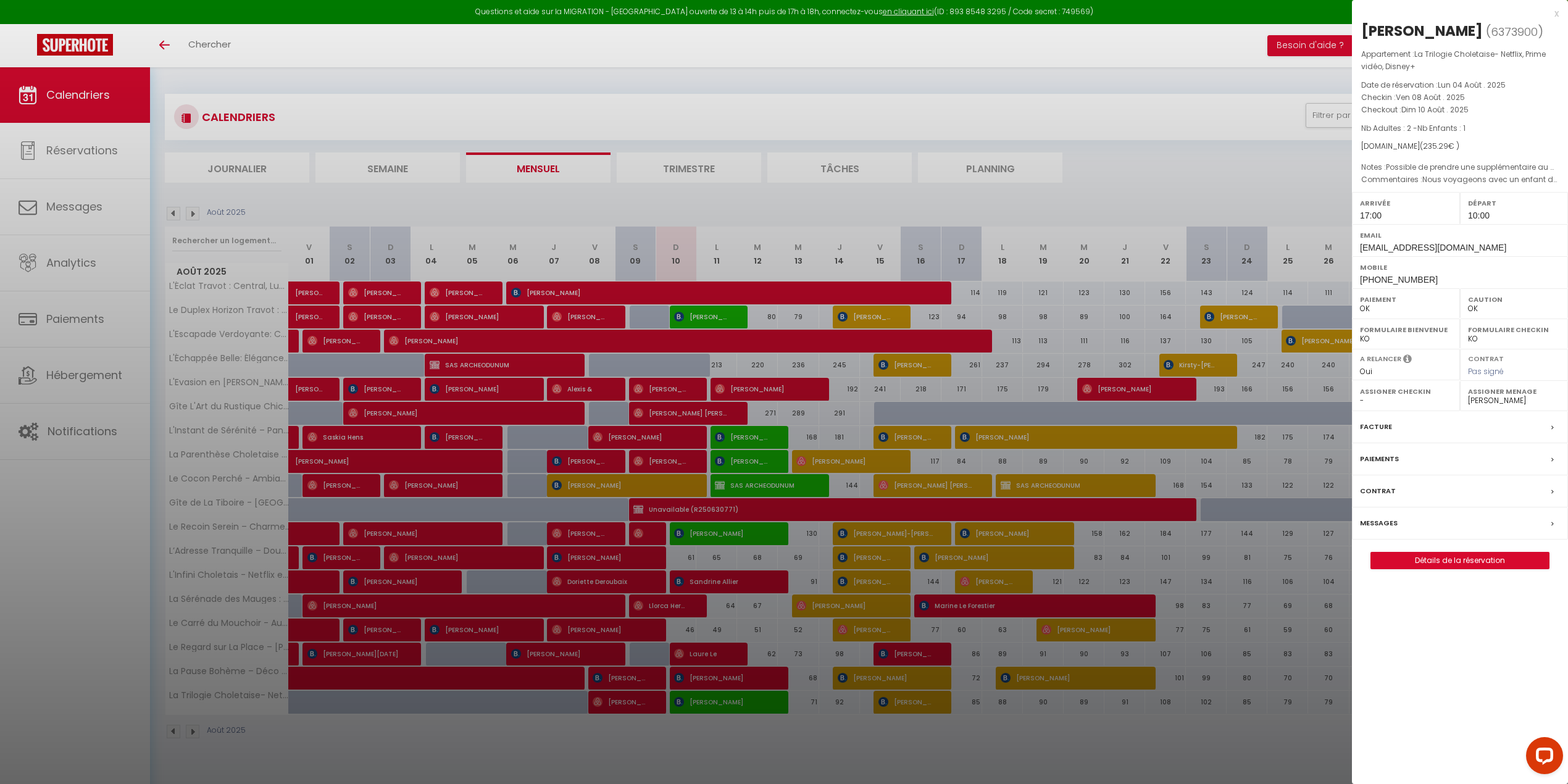
click at [595, 655] on div at bounding box center [784, 392] width 1568 height 784
